Goal: Task Accomplishment & Management: Manage account settings

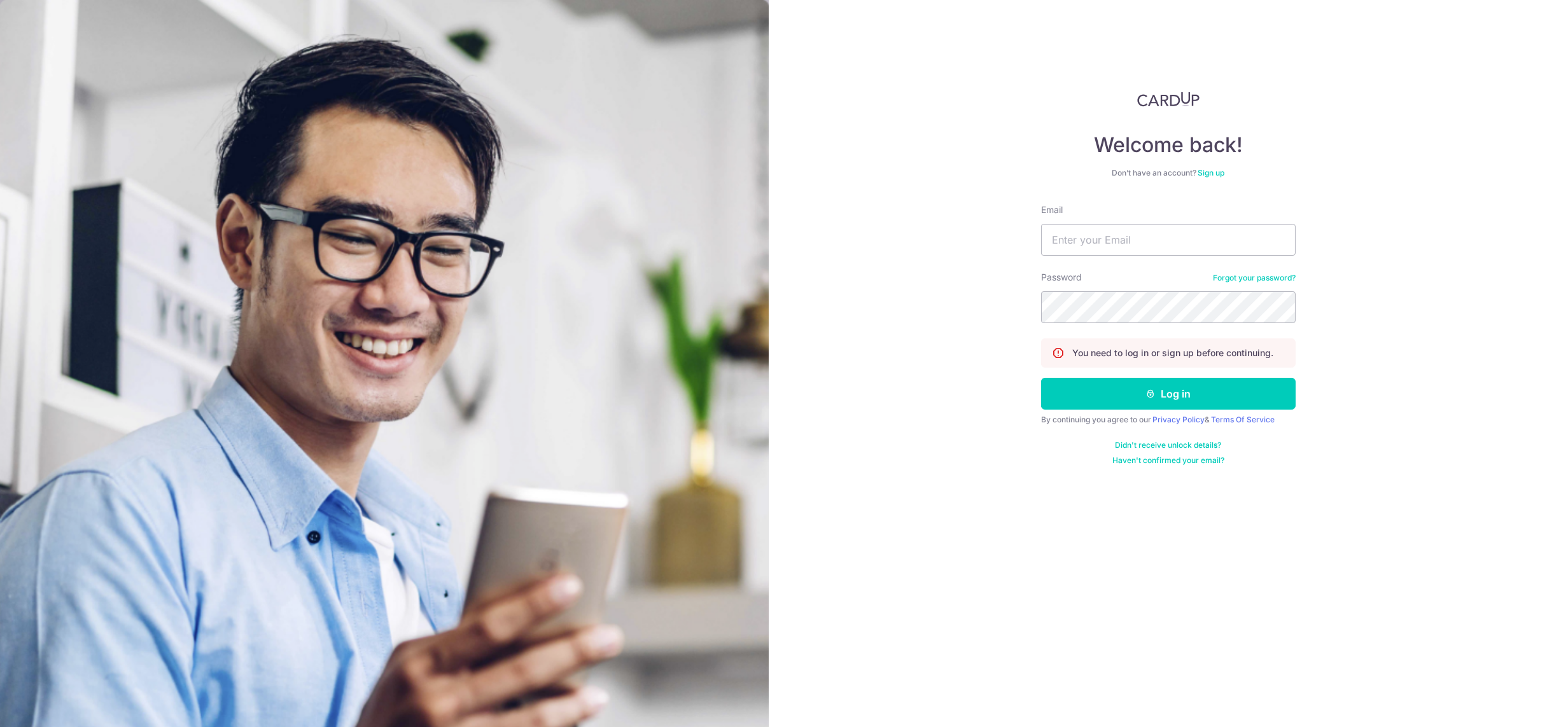
type input "[DEMOGRAPHIC_DATA][EMAIL_ADDRESS][DOMAIN_NAME]"
click at [1041, 378] on button "Log in" at bounding box center [1167, 393] width 254 height 32
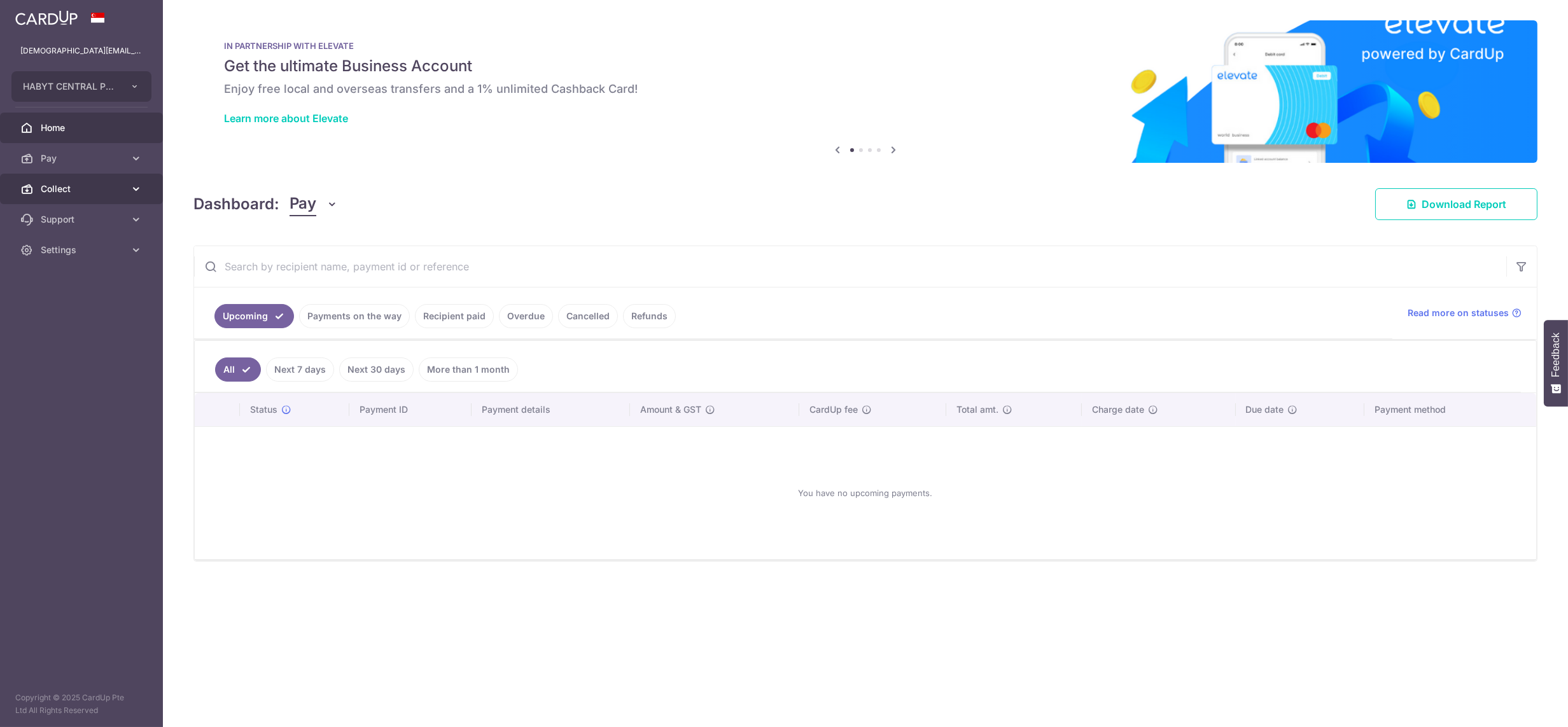
click at [31, 193] on icon at bounding box center [27, 189] width 13 height 13
